Goal: Information Seeking & Learning: Learn about a topic

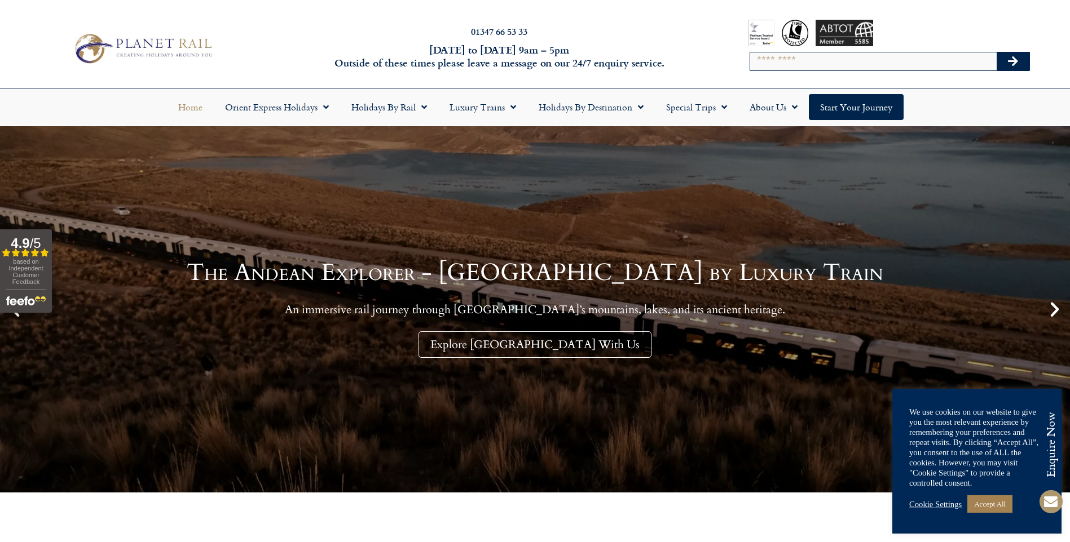
scroll to position [56, 0]
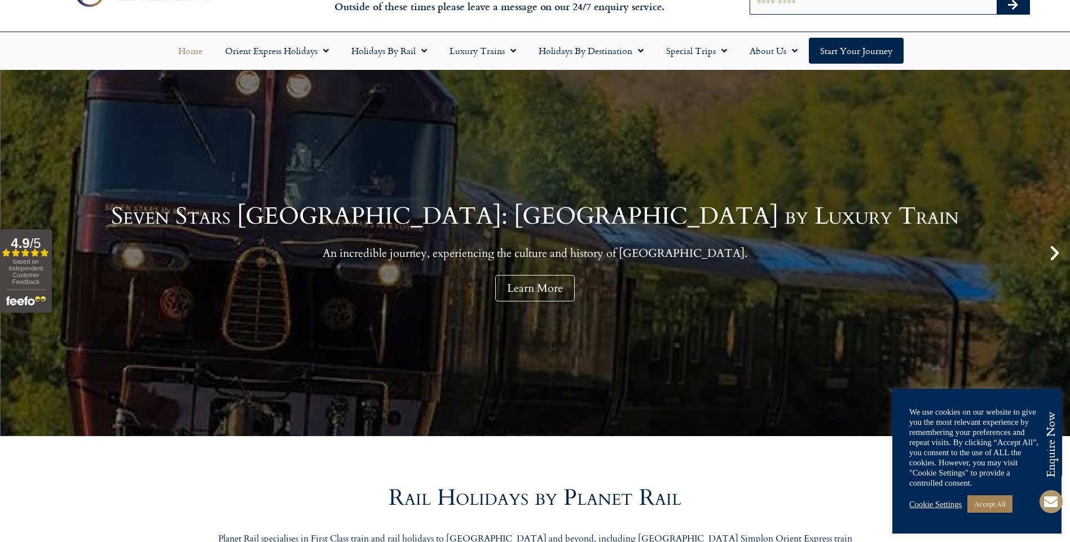
click at [952, 502] on link "Cookie Settings" at bounding box center [935, 505] width 52 height 10
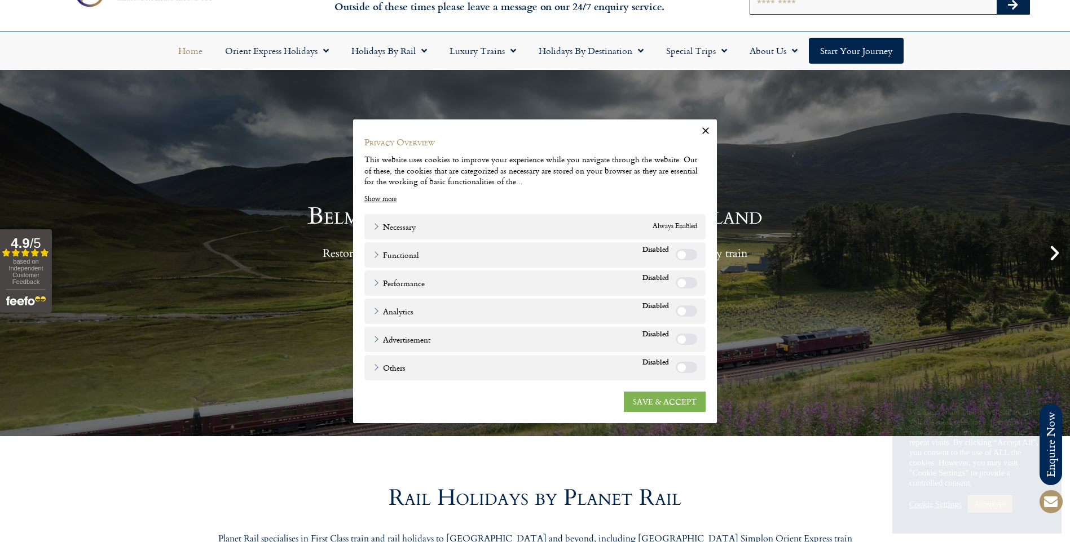
click at [655, 397] on link "SAVE & ACCEPT" at bounding box center [665, 401] width 82 height 20
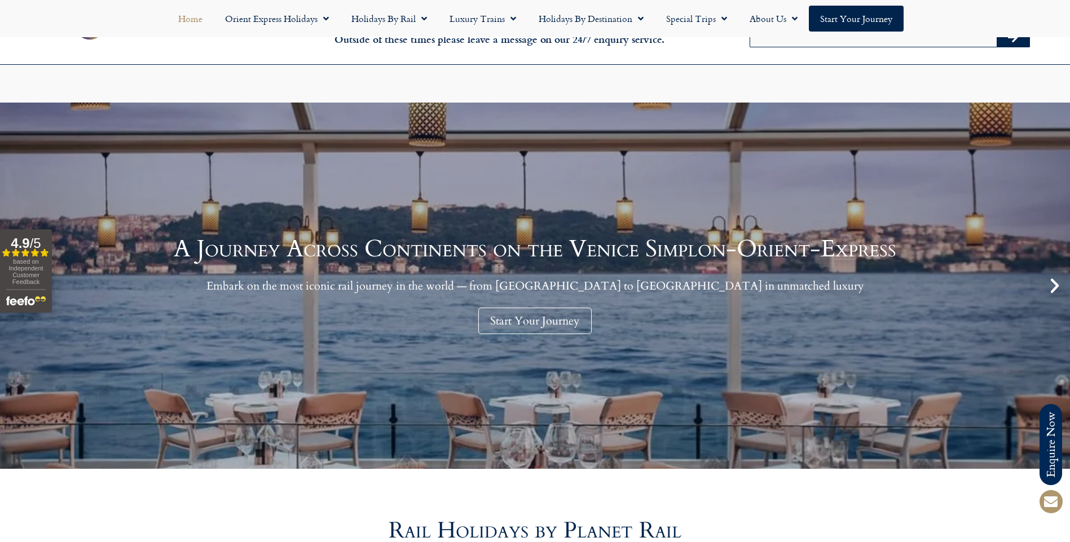
scroll to position [0, 0]
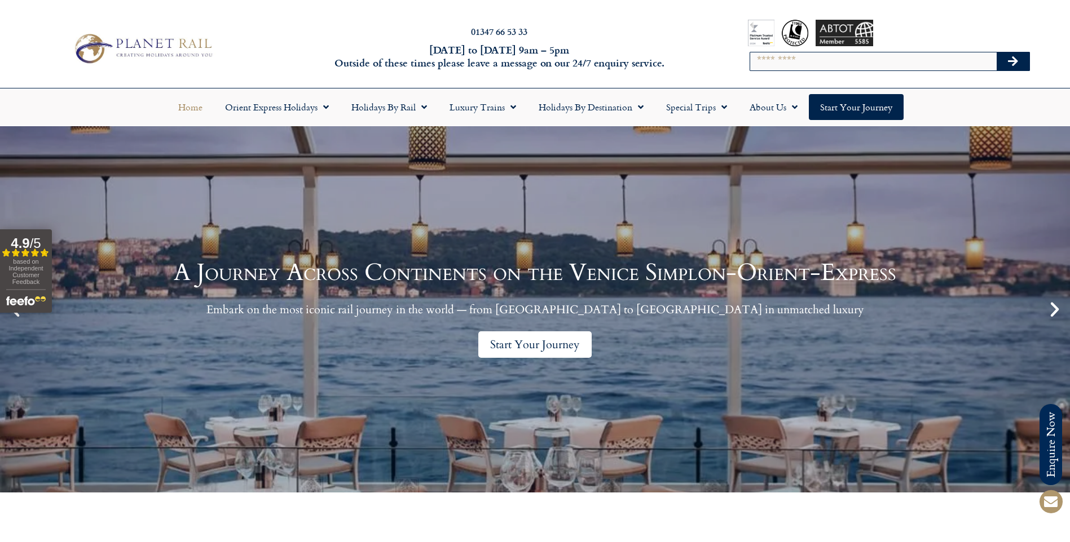
click at [511, 346] on link "Start Your Journey" at bounding box center [534, 345] width 113 height 27
click at [533, 343] on link "Start Your Journey" at bounding box center [534, 345] width 113 height 27
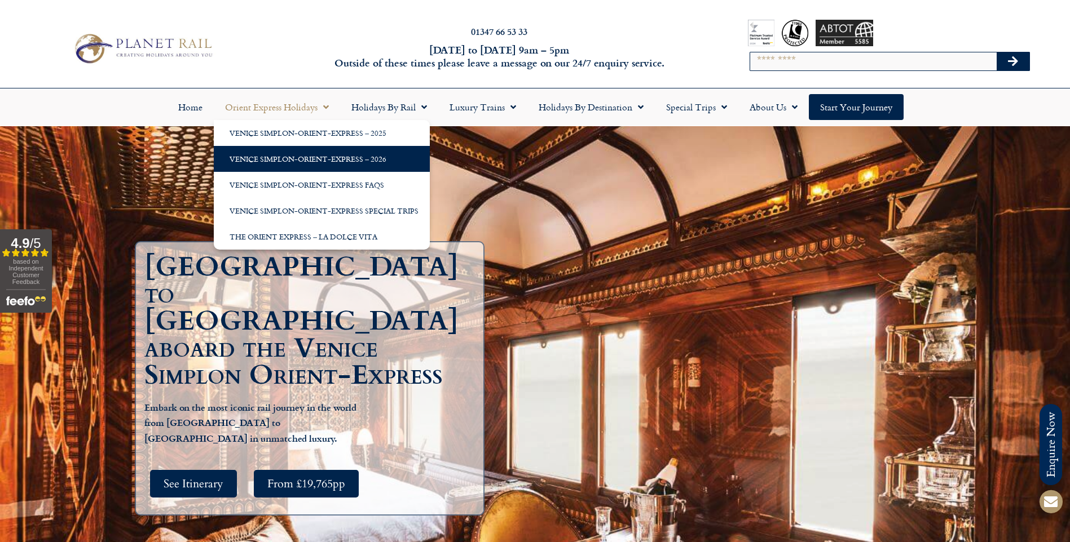
click at [261, 161] on link "Venice Simplon-Orient-Express – 2026" at bounding box center [322, 159] width 216 height 26
